Goal: Transaction & Acquisition: Download file/media

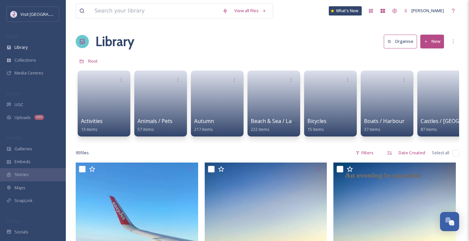
scroll to position [605, 0]
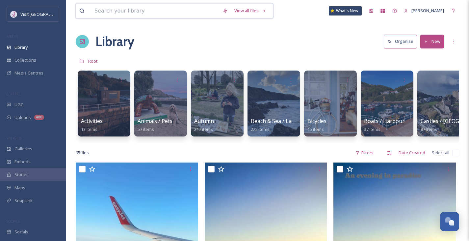
click at [167, 11] on input at bounding box center [155, 11] width 128 height 14
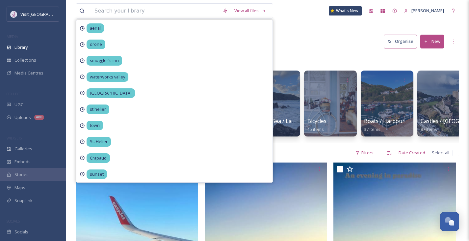
click at [319, 49] on div "Library Organise New" at bounding box center [267, 42] width 383 height 20
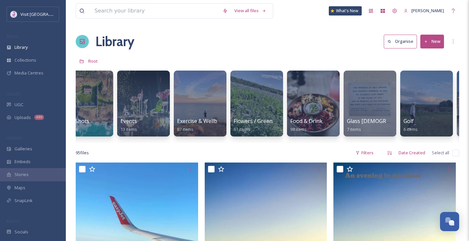
scroll to position [0, 473]
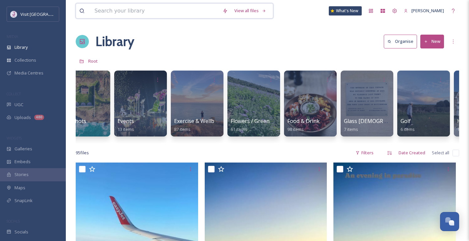
click at [184, 16] on input at bounding box center [155, 11] width 128 height 14
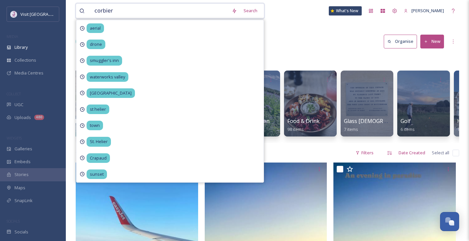
type input "[PERSON_NAME]"
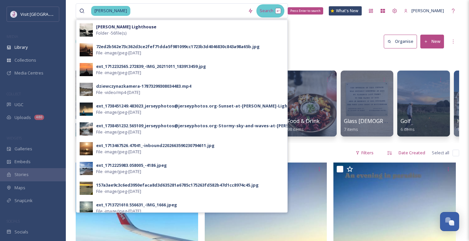
click at [272, 11] on div "Search Press Enter to search" at bounding box center [270, 10] width 28 height 13
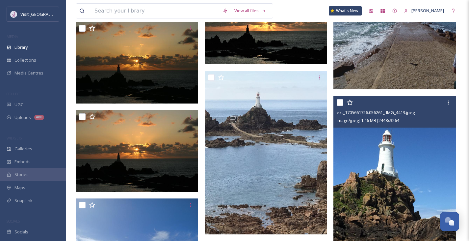
scroll to position [2227, 0]
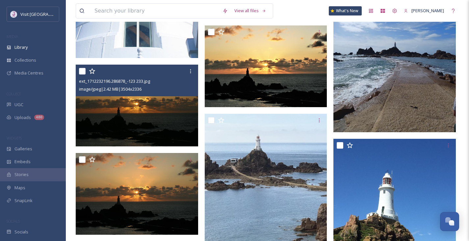
click at [174, 105] on img at bounding box center [137, 106] width 122 height 82
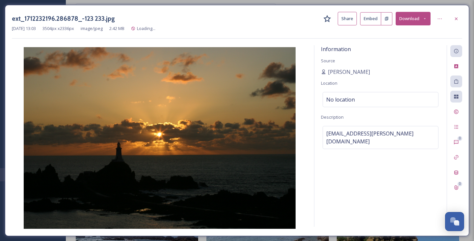
click at [459, 22] on div at bounding box center [456, 19] width 12 height 12
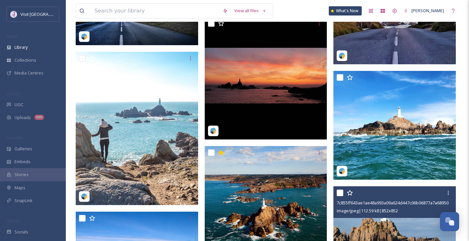
scroll to position [4531, 0]
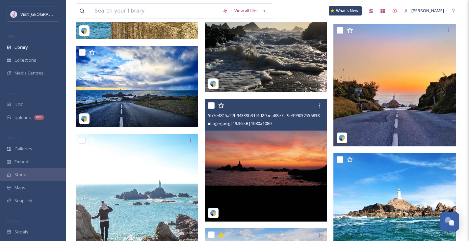
click at [282, 149] on img at bounding box center [266, 160] width 122 height 122
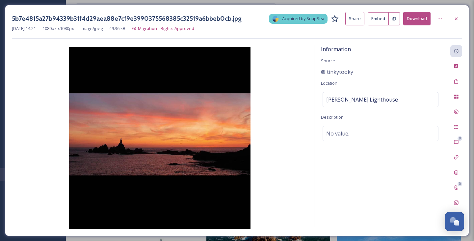
click at [455, 17] on icon at bounding box center [456, 18] width 5 height 5
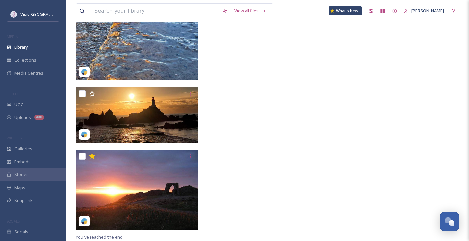
scroll to position [5646, 0]
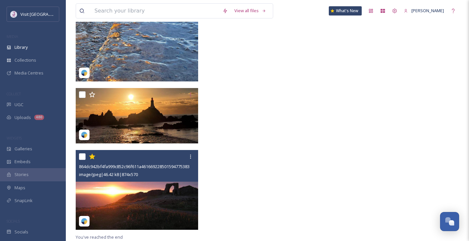
click at [126, 204] on img at bounding box center [137, 190] width 122 height 80
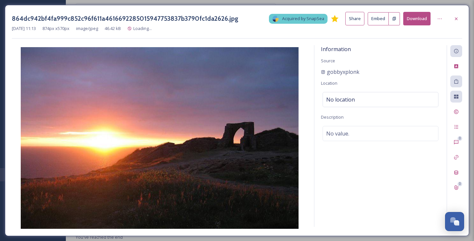
scroll to position [5564, 0]
click at [455, 20] on icon at bounding box center [456, 18] width 5 height 5
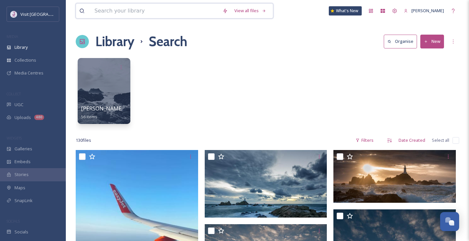
click at [163, 14] on input at bounding box center [155, 11] width 128 height 14
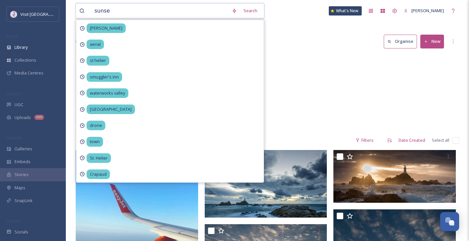
type input "sunset"
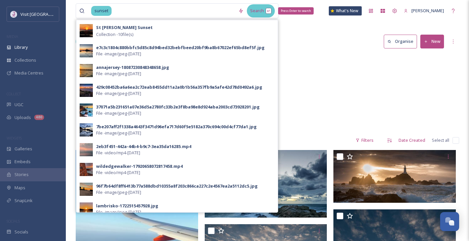
click at [268, 9] on div "Search Press Enter to search" at bounding box center [261, 10] width 28 height 13
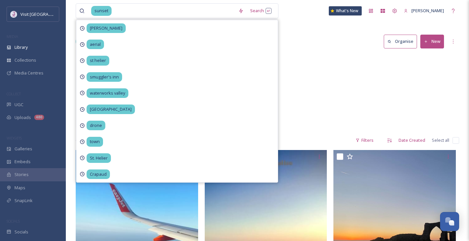
click at [327, 100] on div "Sunsets 105 items" at bounding box center [267, 93] width 383 height 76
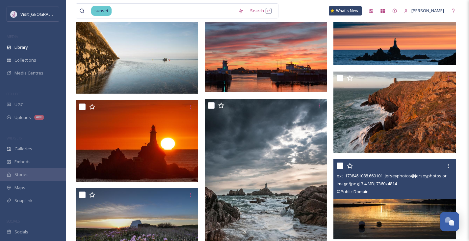
scroll to position [1920, 0]
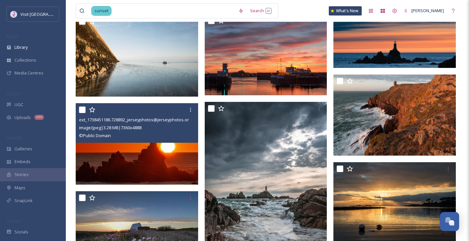
click at [138, 137] on div "© Public Domain" at bounding box center [138, 135] width 118 height 8
click at [135, 154] on img at bounding box center [137, 143] width 122 height 81
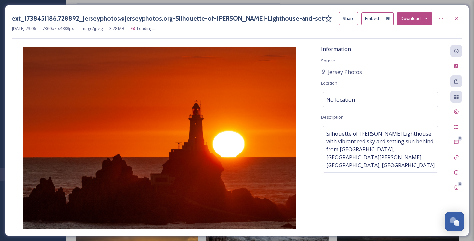
drag, startPoint x: 460, startPoint y: 19, endPoint x: 424, endPoint y: 64, distance: 57.1
click at [460, 19] on div at bounding box center [456, 19] width 12 height 12
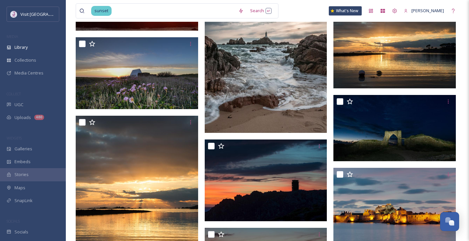
scroll to position [2227, 0]
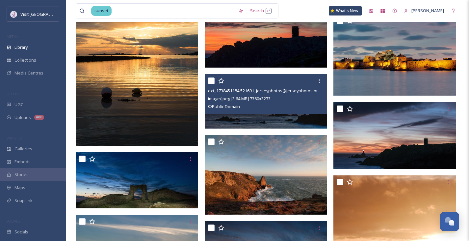
click at [242, 109] on div "© Public Domain" at bounding box center [267, 106] width 118 height 8
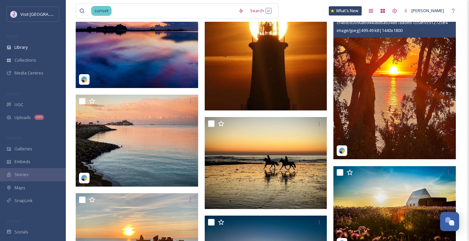
scroll to position [8986, 0]
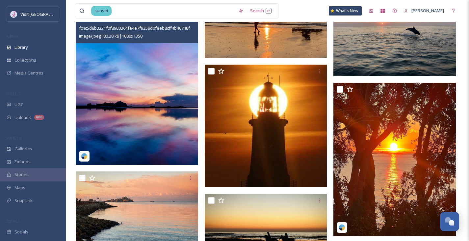
click at [115, 107] on img at bounding box center [137, 88] width 122 height 153
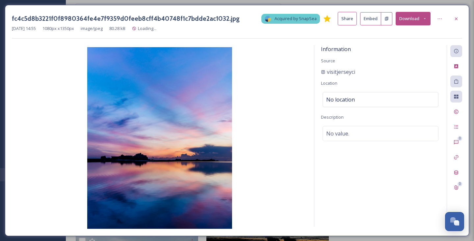
click at [455, 18] on icon at bounding box center [456, 18] width 5 height 5
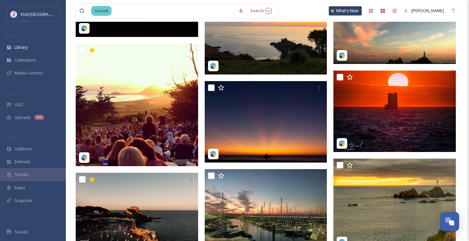
scroll to position [9600, 0]
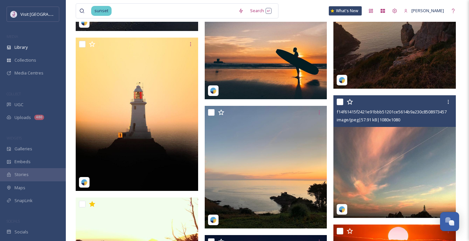
click at [423, 171] on img at bounding box center [394, 156] width 122 height 122
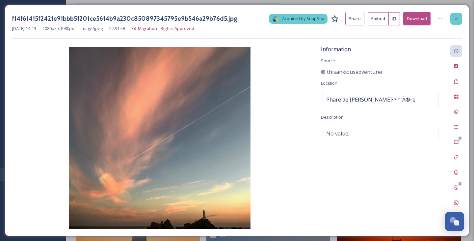
click at [456, 19] on icon at bounding box center [456, 18] width 3 height 3
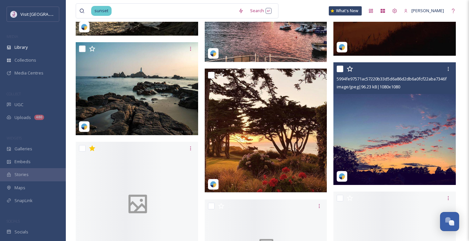
scroll to position [13286, 0]
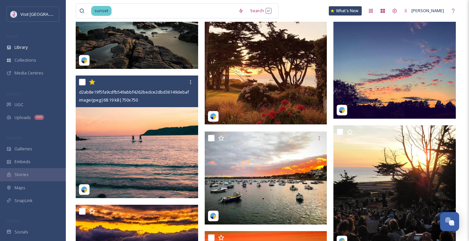
click at [142, 130] on img at bounding box center [137, 136] width 122 height 122
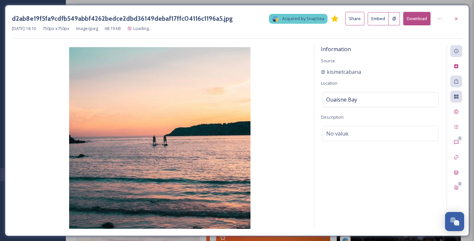
drag, startPoint x: 458, startPoint y: 21, endPoint x: 460, endPoint y: 39, distance: 18.9
click at [458, 21] on icon at bounding box center [456, 18] width 5 height 5
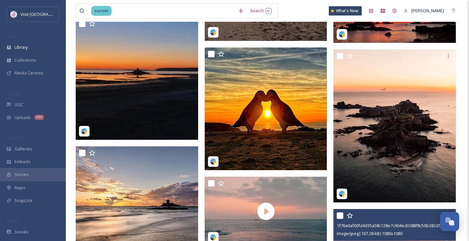
scroll to position [14055, 0]
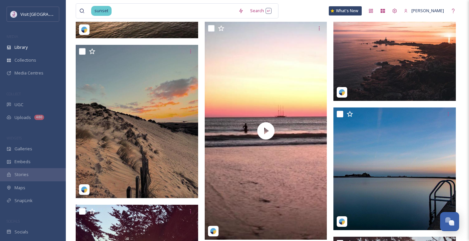
click at [410, 41] on img at bounding box center [394, 39] width 122 height 122
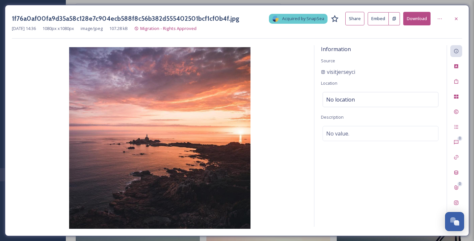
click at [417, 23] on button "Download" at bounding box center [416, 18] width 27 height 13
drag, startPoint x: 458, startPoint y: 22, endPoint x: 459, endPoint y: 27, distance: 5.2
click at [457, 22] on div at bounding box center [456, 19] width 12 height 12
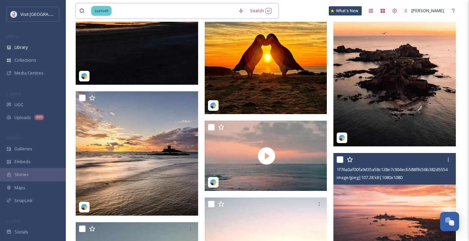
click at [198, 11] on input at bounding box center [173, 11] width 123 height 14
drag, startPoint x: 201, startPoint y: 12, endPoint x: 0, endPoint y: -13, distance: 202.6
type input "s"
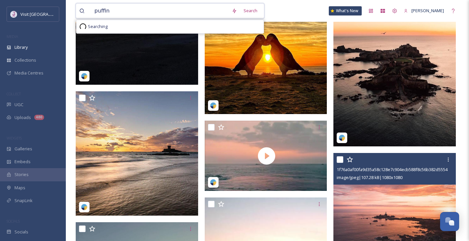
type input "puffins"
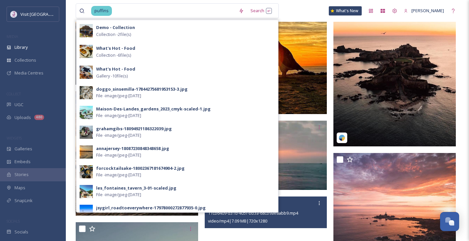
click at [310, 13] on div "puffins Search Demo - Collection Collection - 2 file(s) What's Hot - Food Colle…" at bounding box center [267, 11] width 383 height 22
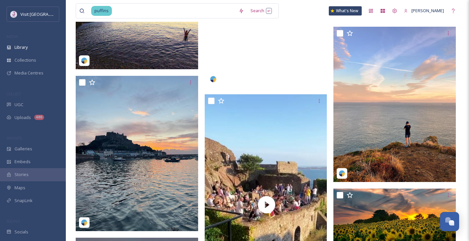
scroll to position [15053, 0]
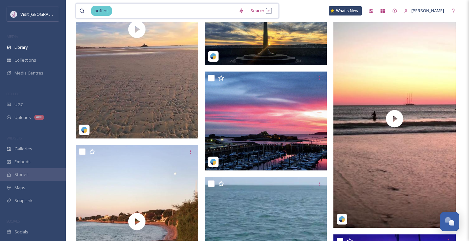
click at [148, 13] on input at bounding box center [174, 11] width 123 height 14
type input "puffin"
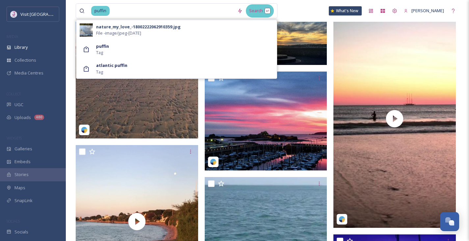
click at [260, 9] on div "Search" at bounding box center [260, 10] width 28 height 13
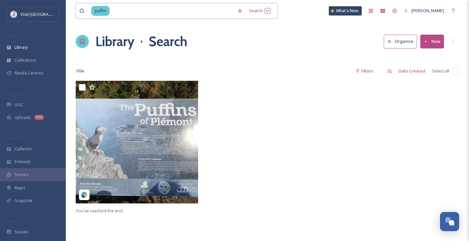
click at [159, 8] on input at bounding box center [172, 11] width 124 height 14
type input "p"
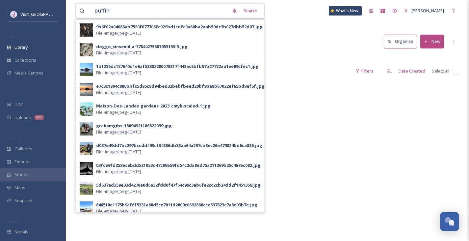
type input "puffins"
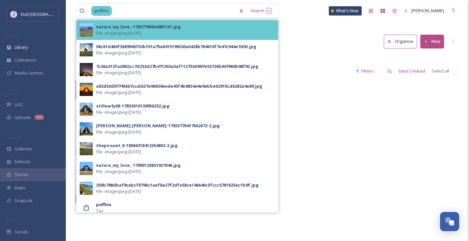
click at [160, 37] on div "nature_my_love_-17857796564961161.jpg File - image/jpeg - [DATE]" at bounding box center [177, 30] width 202 height 20
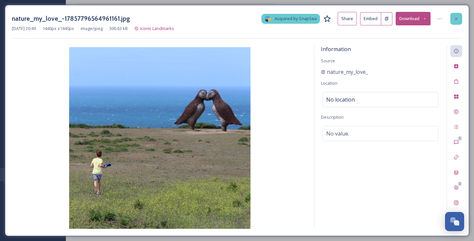
click at [459, 18] on div at bounding box center [456, 19] width 12 height 12
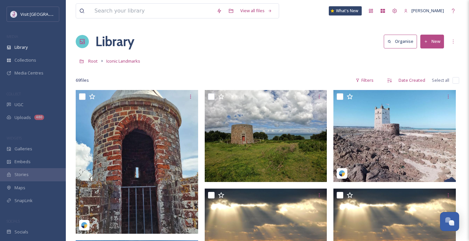
click at [160, 19] on div "View all files What's New [PERSON_NAME]" at bounding box center [267, 11] width 383 height 22
click at [163, 14] on input at bounding box center [152, 11] width 122 height 14
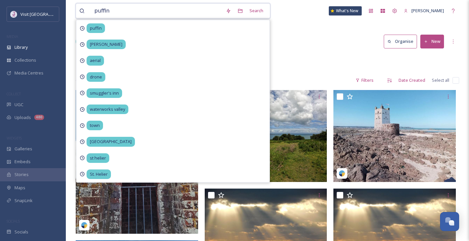
type input "puffins"
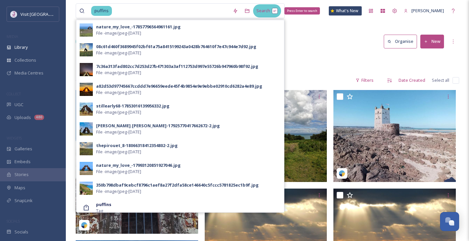
click at [269, 11] on div "Search Press Enter to search" at bounding box center [267, 10] width 28 height 13
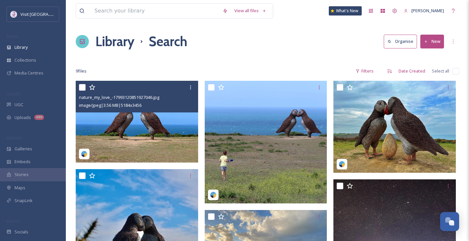
click at [108, 140] on img at bounding box center [137, 122] width 122 height 82
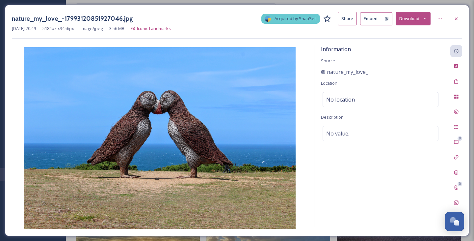
drag, startPoint x: 413, startPoint y: 17, endPoint x: 413, endPoint y: 14, distance: 3.4
click at [413, 15] on button "Download" at bounding box center [413, 18] width 35 height 13
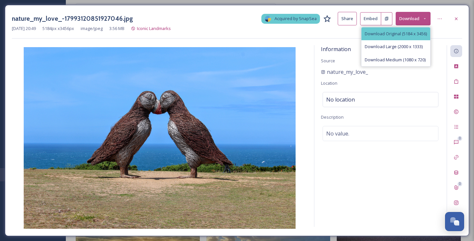
click at [411, 32] on span "Download Original (5184 x 3456)" at bounding box center [396, 34] width 62 height 6
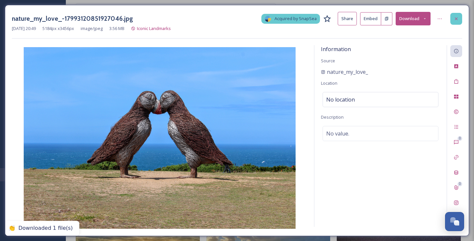
click at [458, 20] on icon at bounding box center [456, 18] width 5 height 5
